Goal: Browse casually

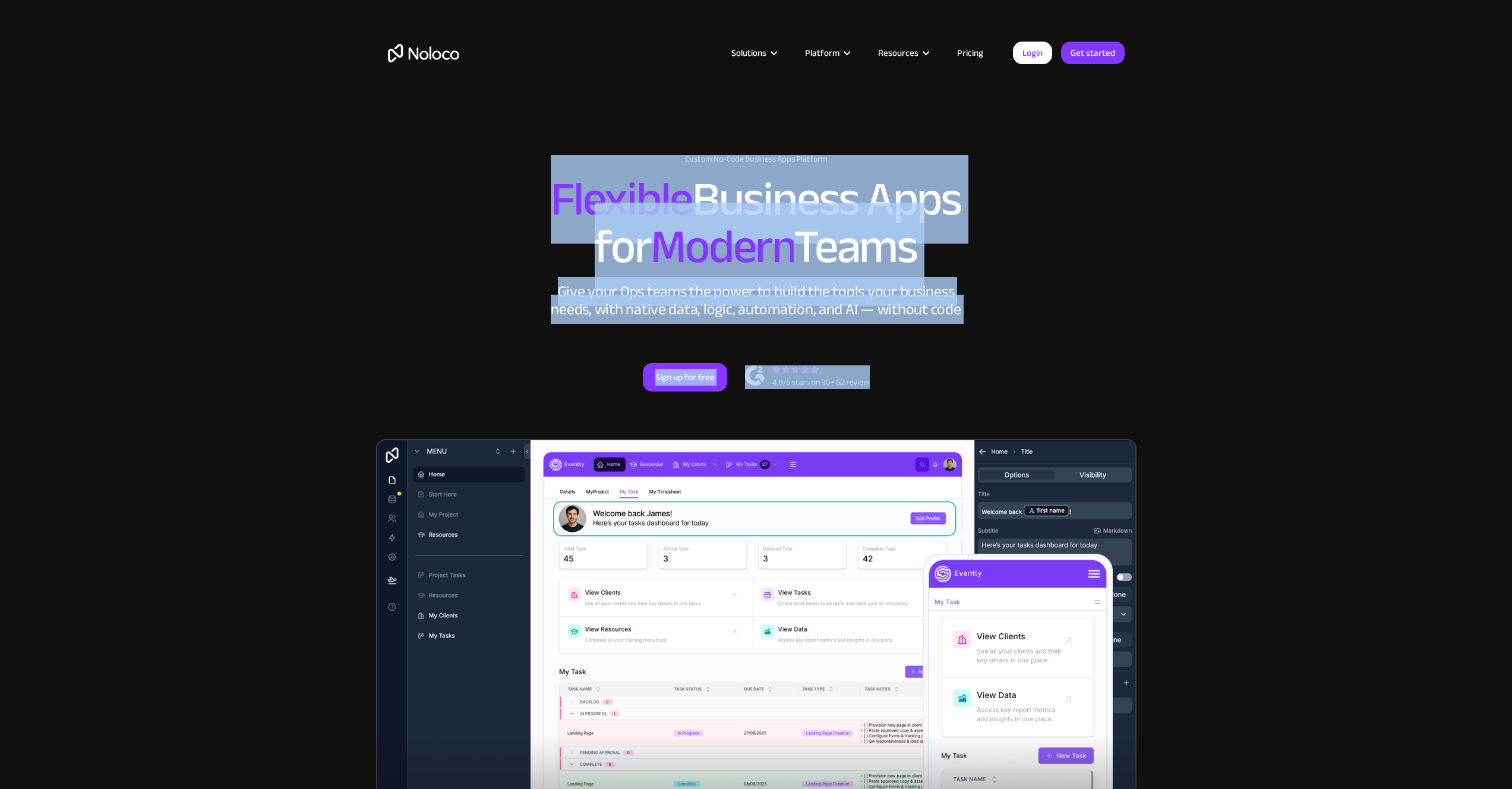
drag, startPoint x: 420, startPoint y: 165, endPoint x: 1107, endPoint y: 404, distance: 727.4
click at [1082, 394] on div "New: Connect Noloco to Stripe Custom No-Code Business Apps Platform Flexible Bu…" at bounding box center [756, 273] width 760 height 308
click at [1126, 411] on div "New: Connect Noloco to Stripe Custom No-Code Business Apps Platform Flexible Bu…" at bounding box center [756, 273] width 760 height 308
drag, startPoint x: 1084, startPoint y: 389, endPoint x: 342, endPoint y: 184, distance: 769.8
click at [346, 196] on section "New: Connect Noloco to Stripe Custom No-Code Business Apps Platform Flexible Bu…" at bounding box center [756, 489] width 1512 height 980
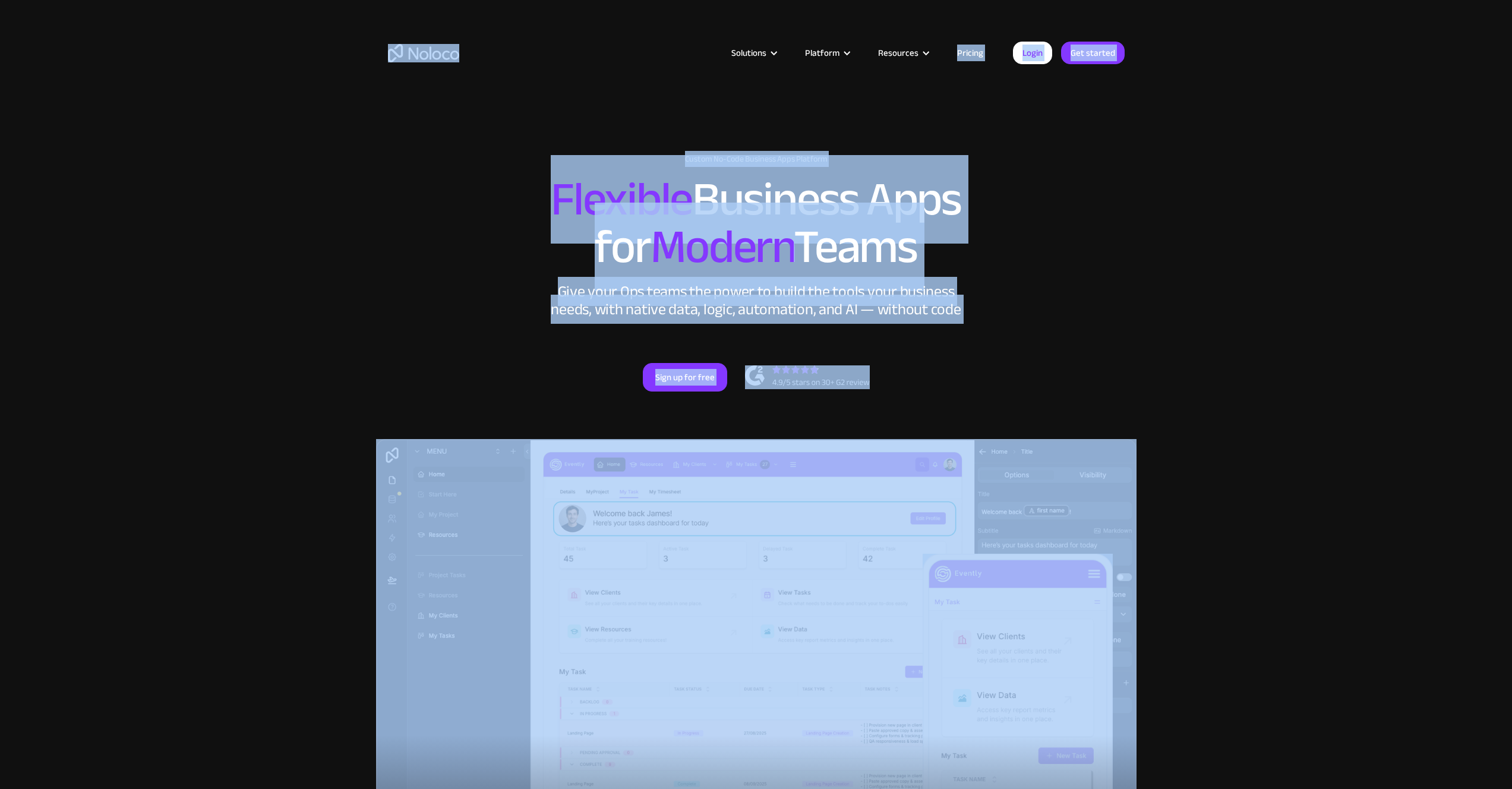
click at [355, 174] on section "New: Connect Noloco to Stripe Custom No-Code Business Apps Platform Flexible Bu…" at bounding box center [756, 489] width 1512 height 980
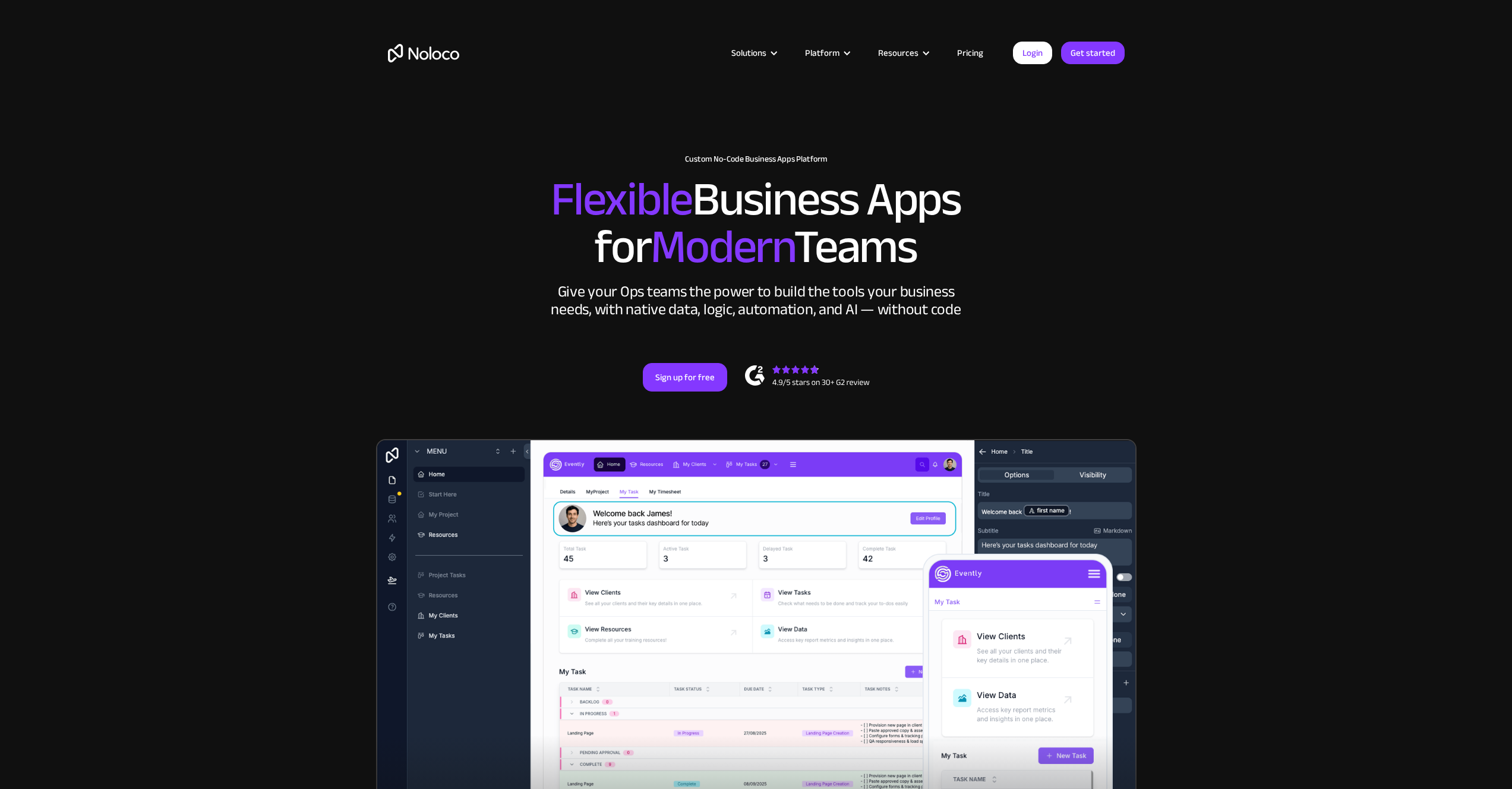
drag, startPoint x: 378, startPoint y: 166, endPoint x: 1195, endPoint y: 387, distance: 846.4
click at [1114, 384] on section "New: Connect Noloco to Stripe Custom No-Code Business Apps Platform Flexible Bu…" at bounding box center [756, 489] width 1512 height 980
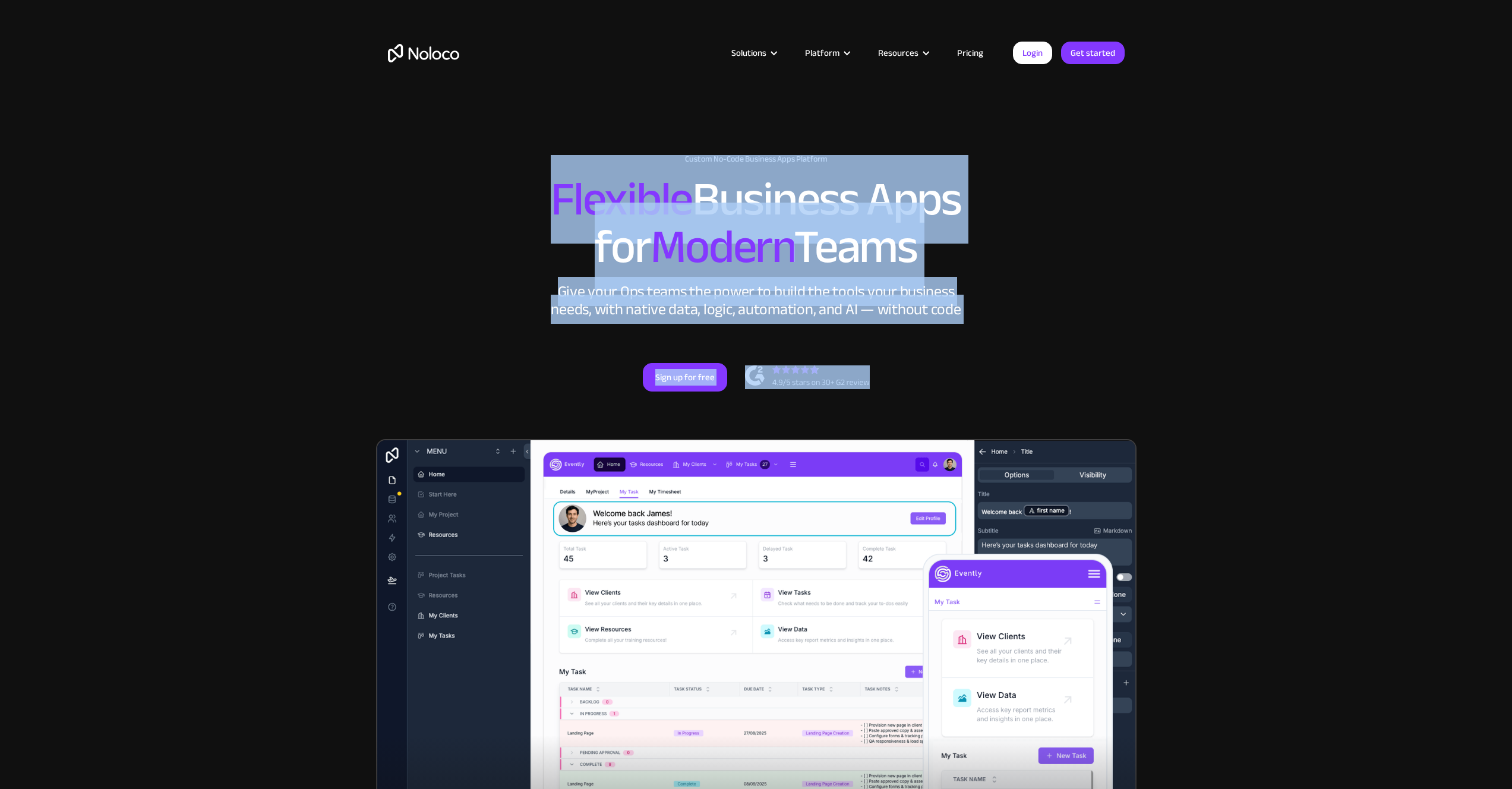
drag, startPoint x: 1198, startPoint y: 387, endPoint x: 359, endPoint y: 164, distance: 868.1
click at [359, 165] on section "New: Connect Noloco to Stripe Custom No-Code Business Apps Platform Flexible Bu…" at bounding box center [756, 489] width 1512 height 980
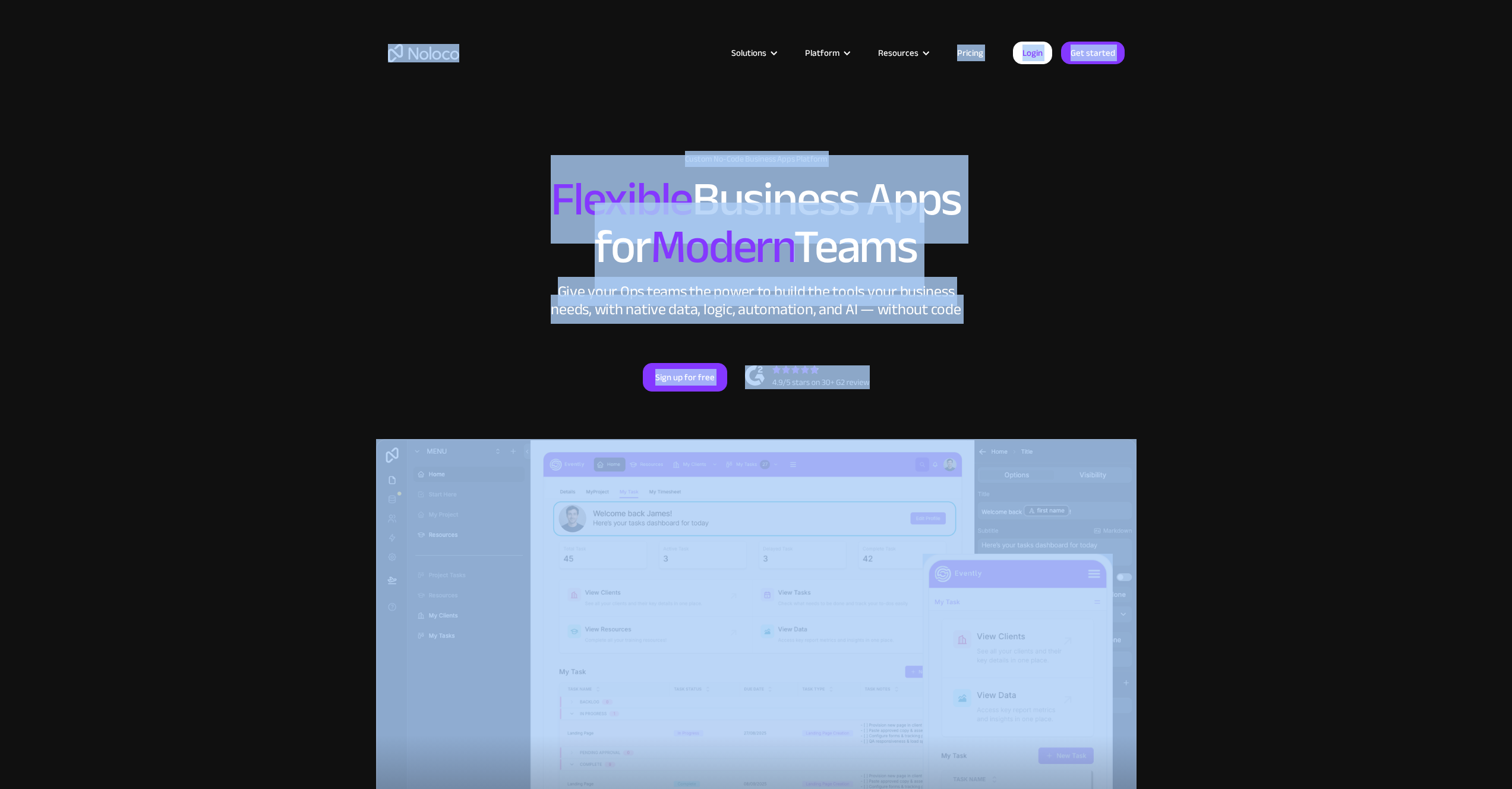
click at [359, 164] on section "New: Connect Noloco to Stripe Custom No-Code Business Apps Platform Flexible Bu…" at bounding box center [756, 489] width 1512 height 980
